Goal: Information Seeking & Learning: Learn about a topic

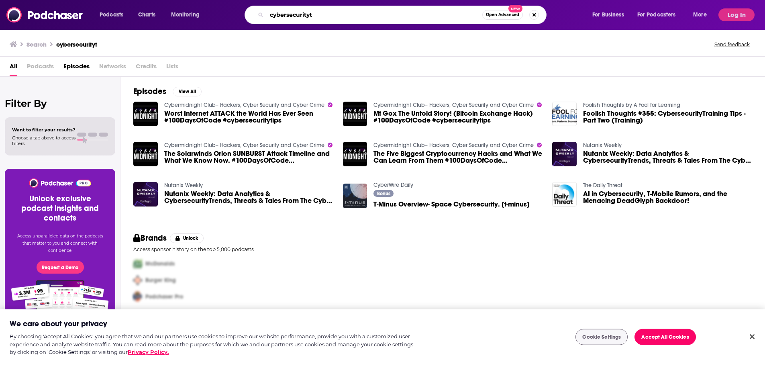
click at [345, 16] on input "cybersecurityt" at bounding box center [375, 14] width 216 height 13
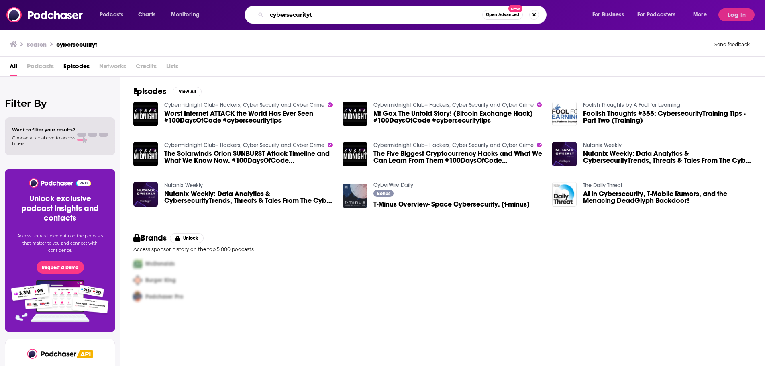
click at [345, 16] on input "cybersecurityt" at bounding box center [375, 14] width 216 height 13
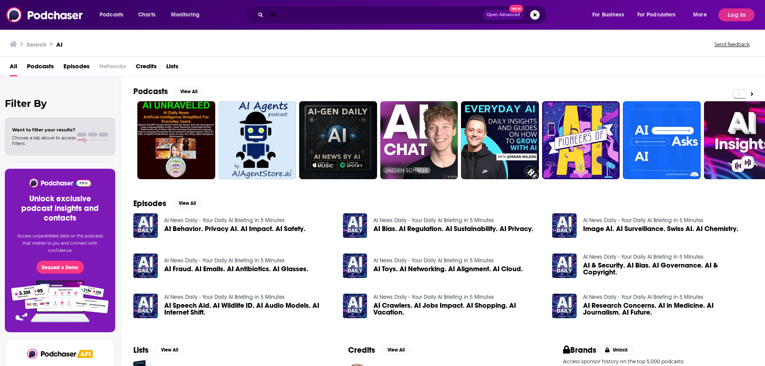
click at [295, 14] on input "AI" at bounding box center [375, 14] width 216 height 13
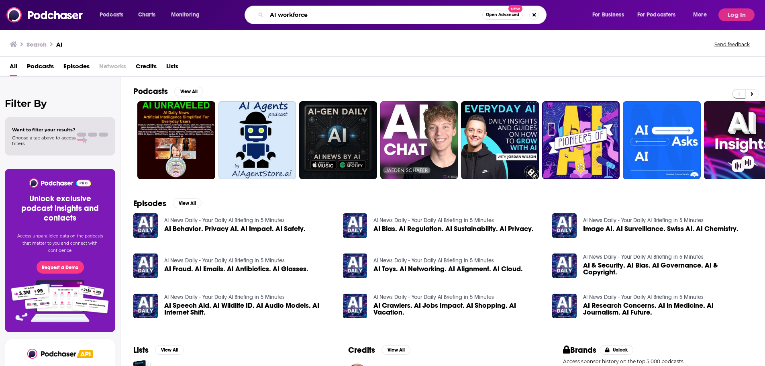
type input "AI workforce"
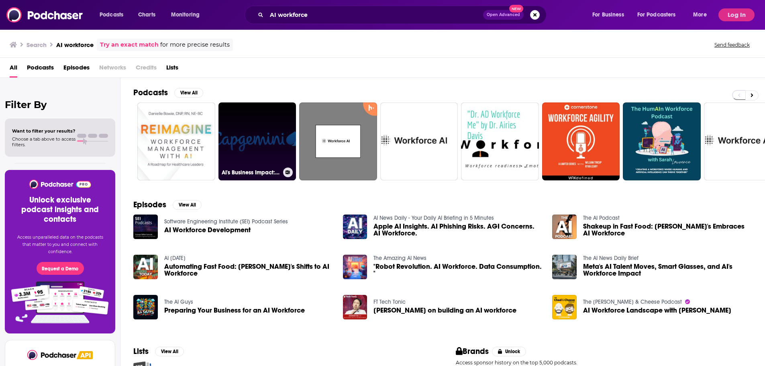
scroll to position [65, 0]
